Goal: Find specific page/section

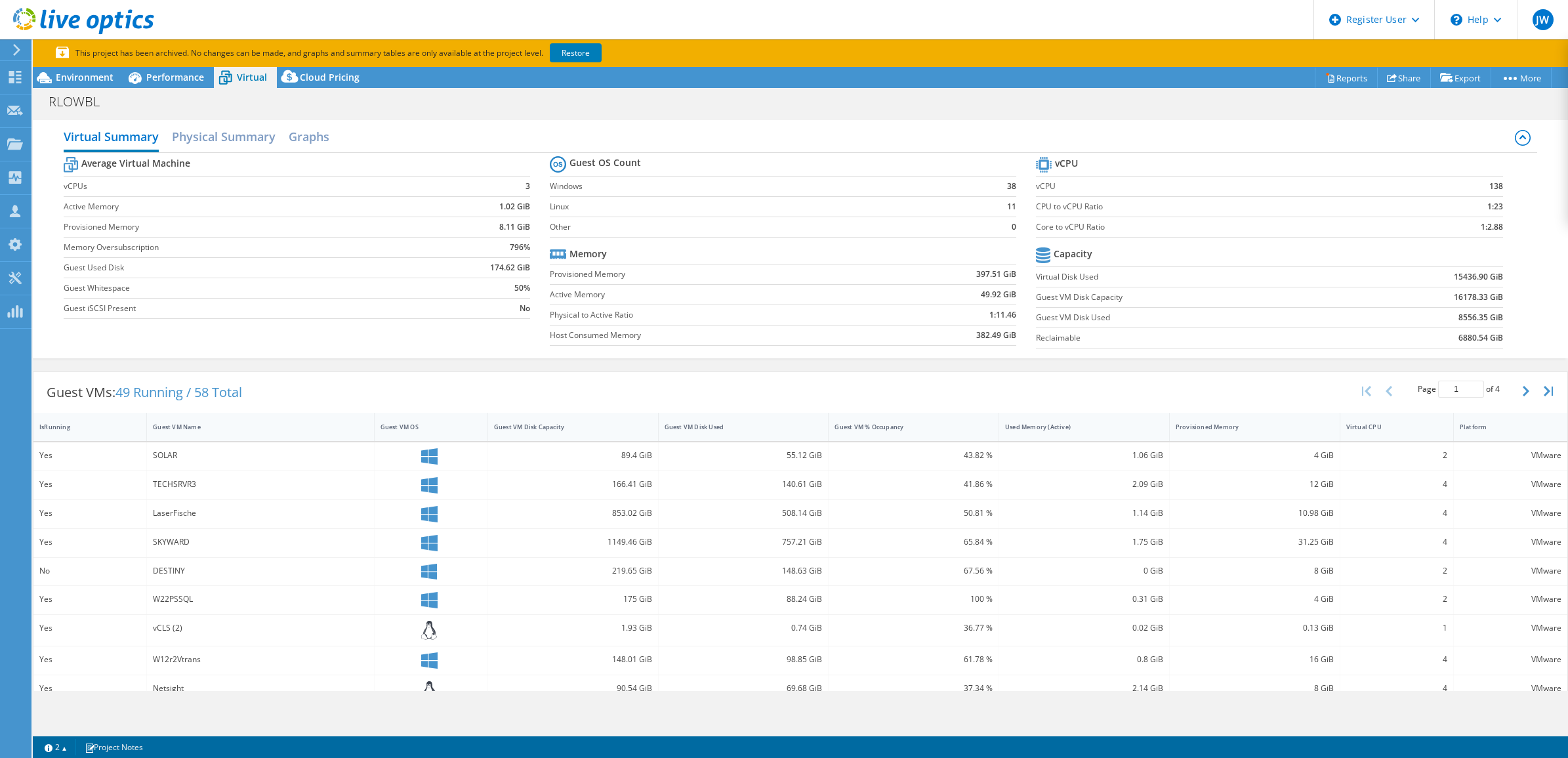
select select "USD"
click at [169, 71] on span "Performance" at bounding box center [175, 77] width 58 height 12
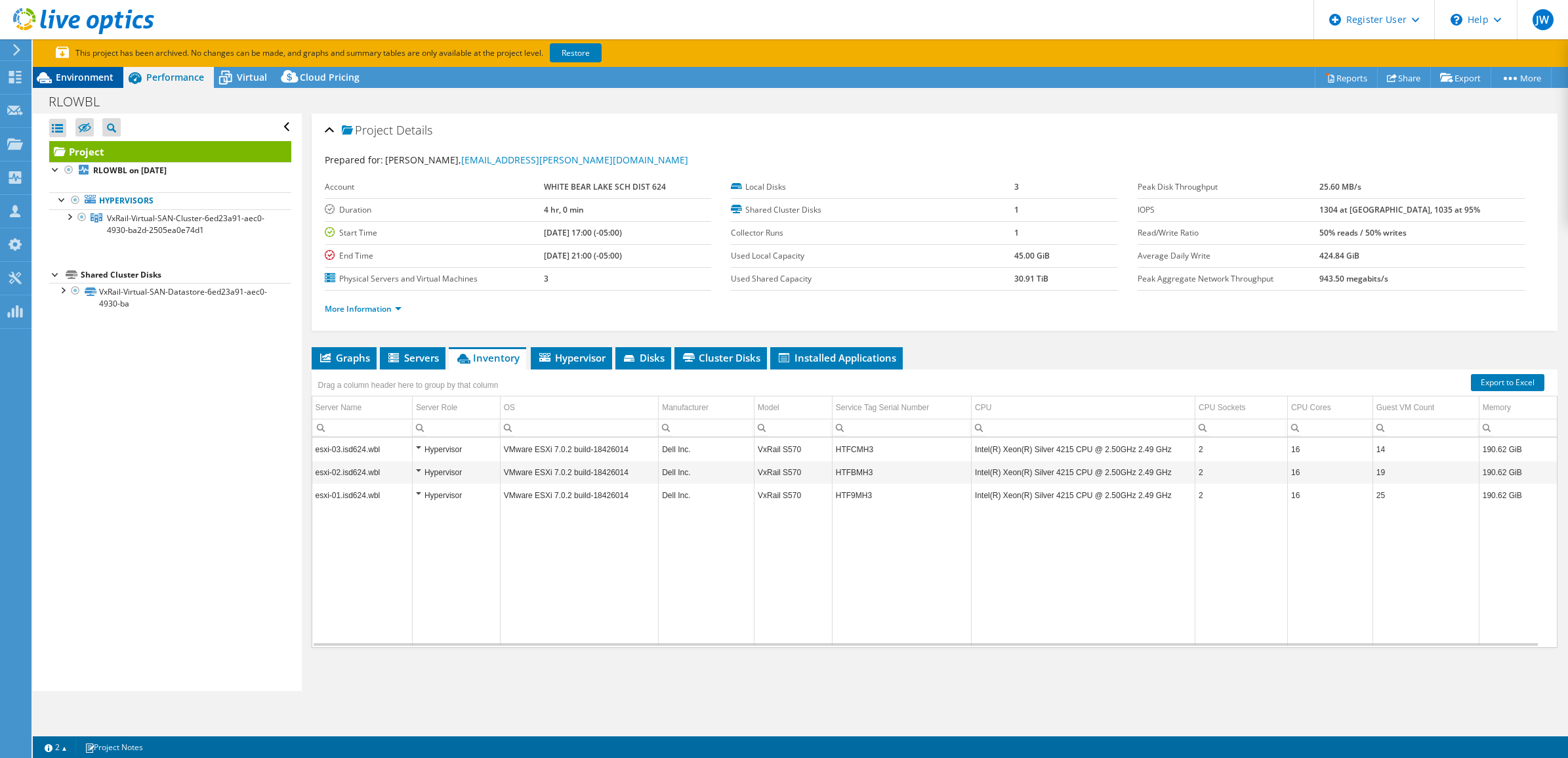
click at [91, 73] on span "Environment" at bounding box center [84, 77] width 58 height 12
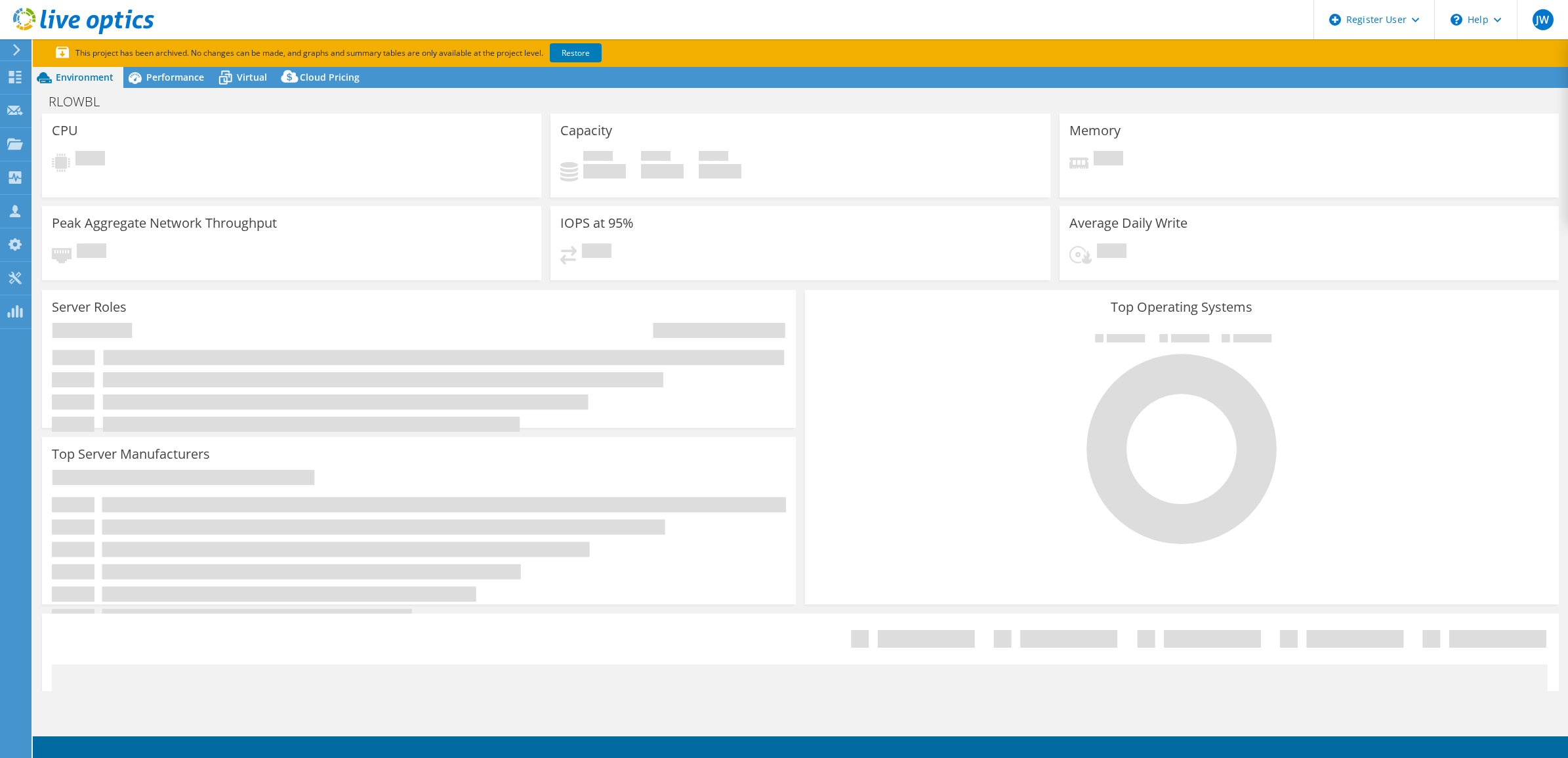
select select "USD"
